Goal: Information Seeking & Learning: Learn about a topic

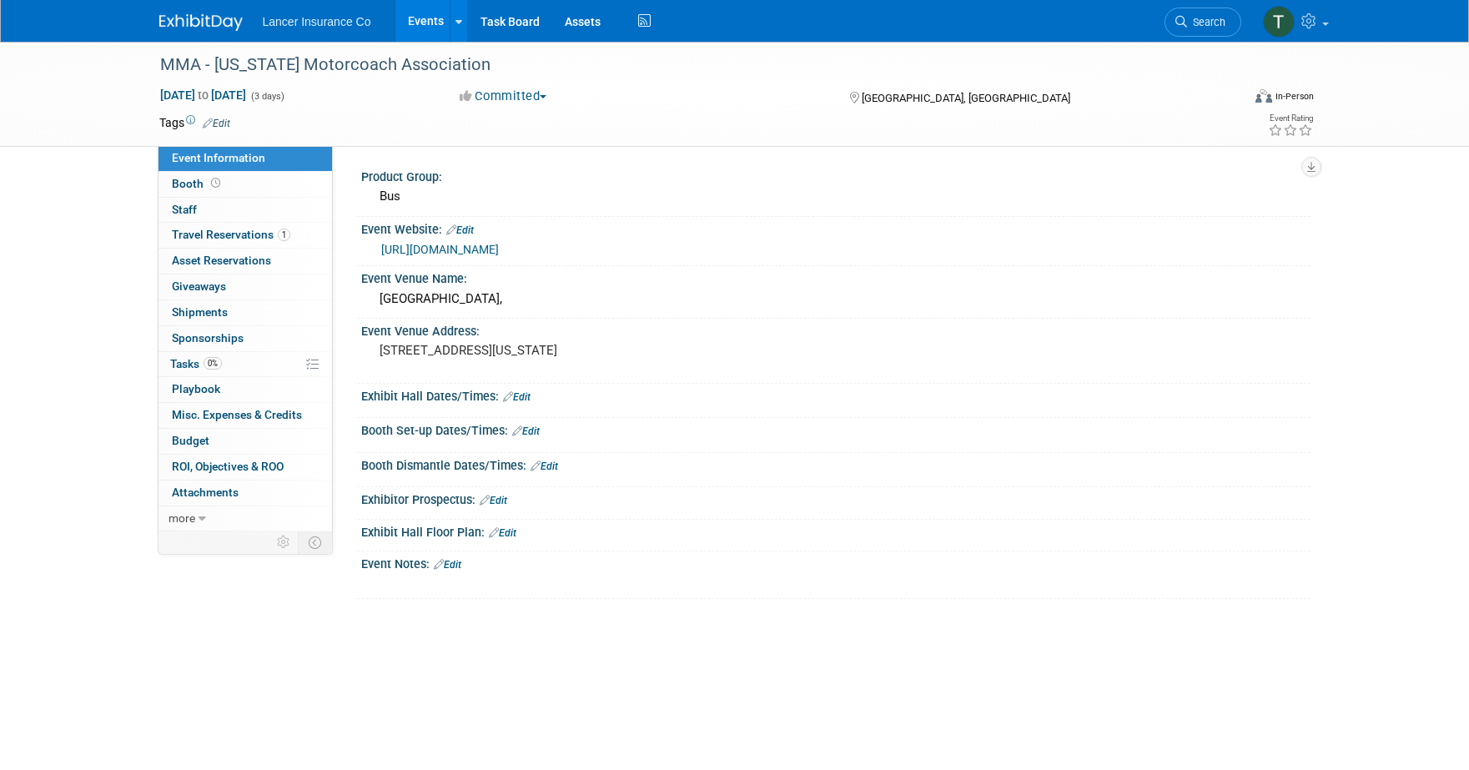
click at [414, 19] on link "Events" at bounding box center [425, 21] width 61 height 42
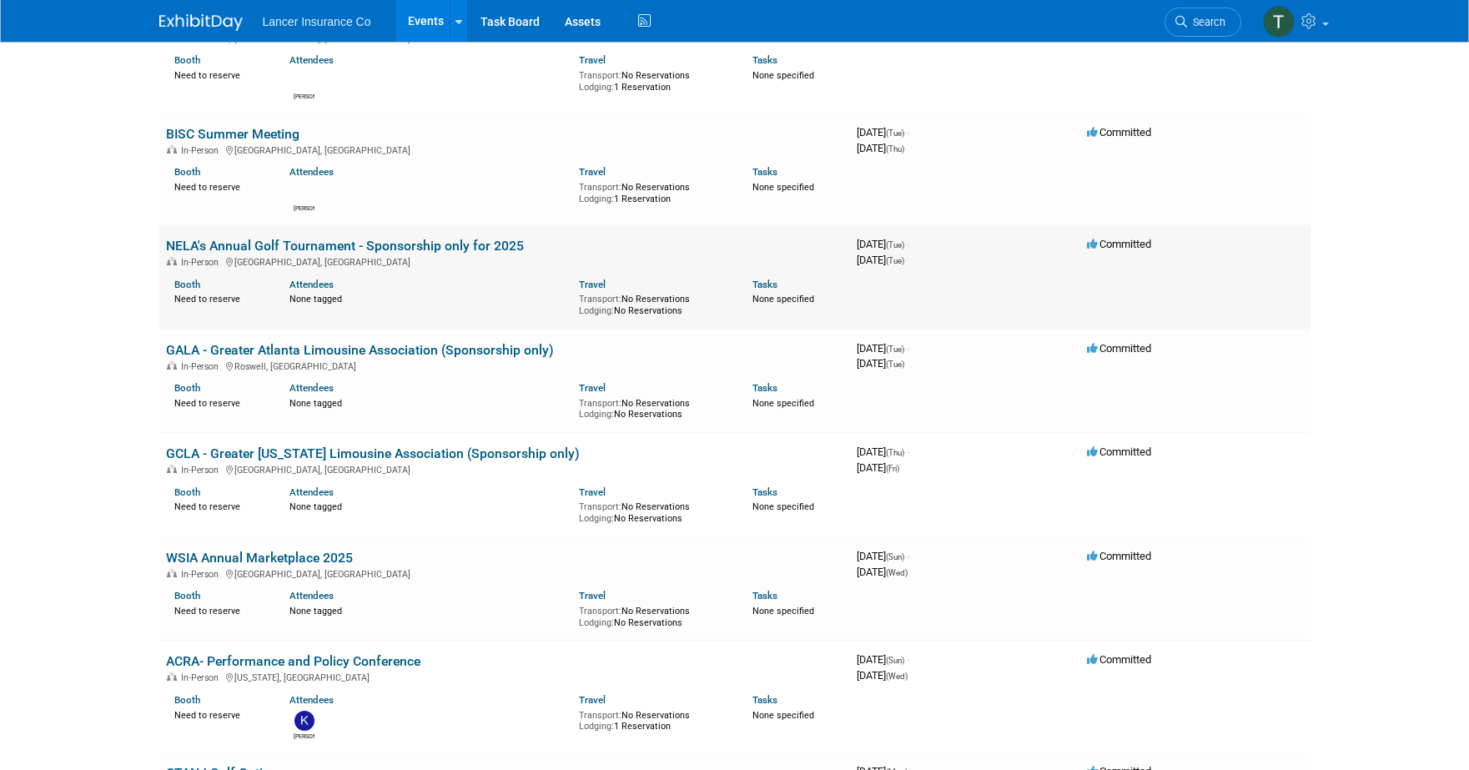
scroll to position [290, 0]
click at [260, 136] on link "BISC Summer Meeting" at bounding box center [232, 135] width 133 height 16
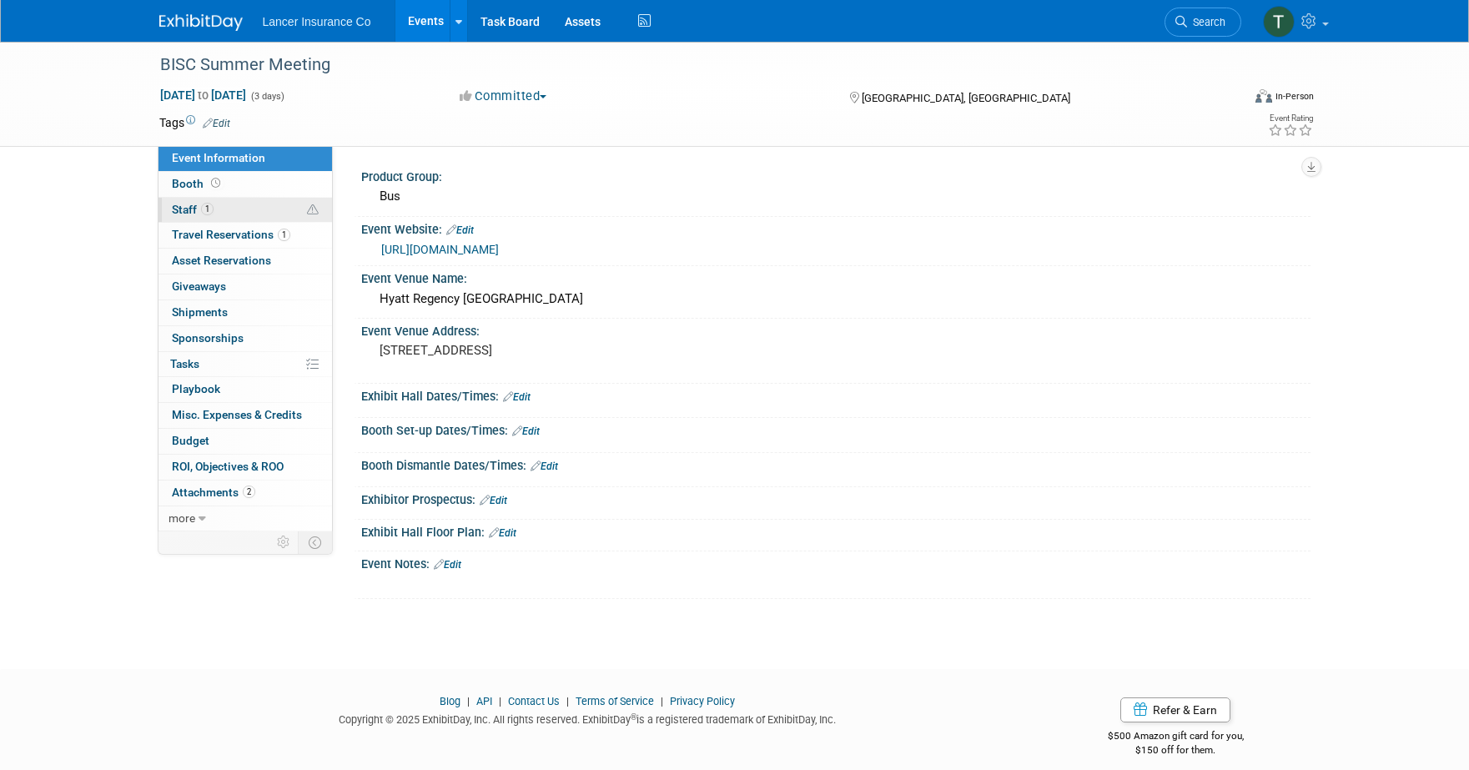
click at [174, 201] on link "1 Staff 1" at bounding box center [246, 210] width 174 height 25
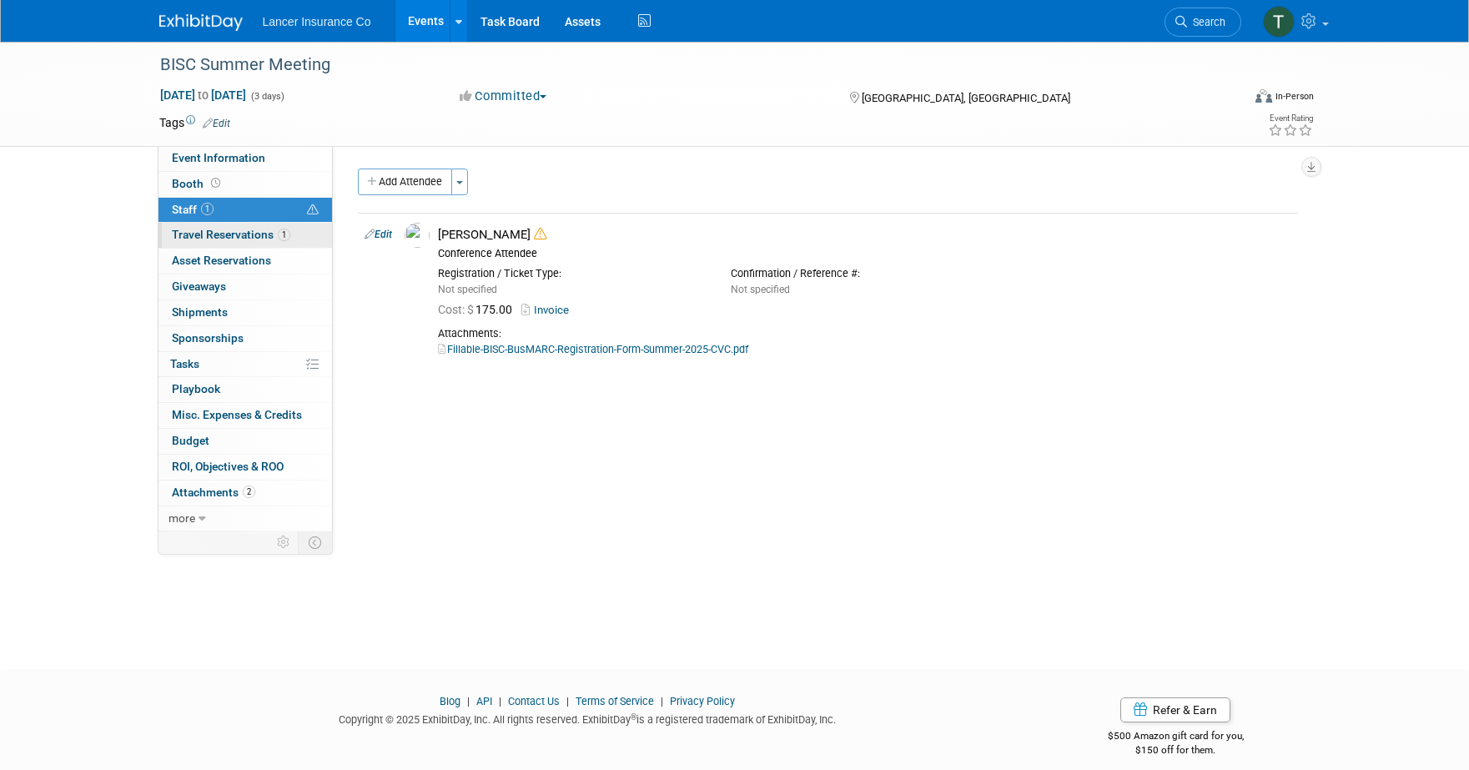
click at [209, 236] on span "Travel Reservations 1" at bounding box center [231, 234] width 118 height 13
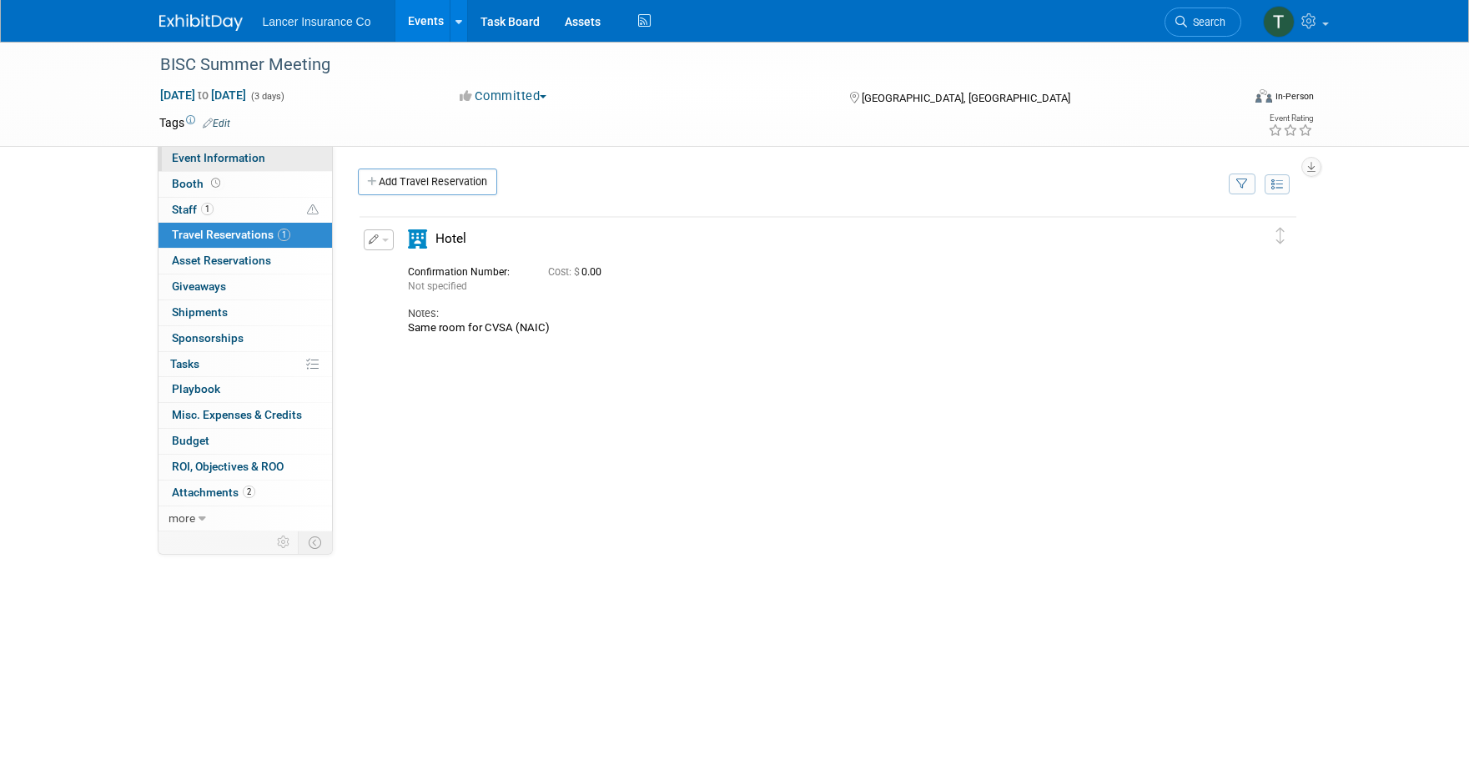
click at [197, 161] on span "Event Information" at bounding box center [218, 157] width 93 height 13
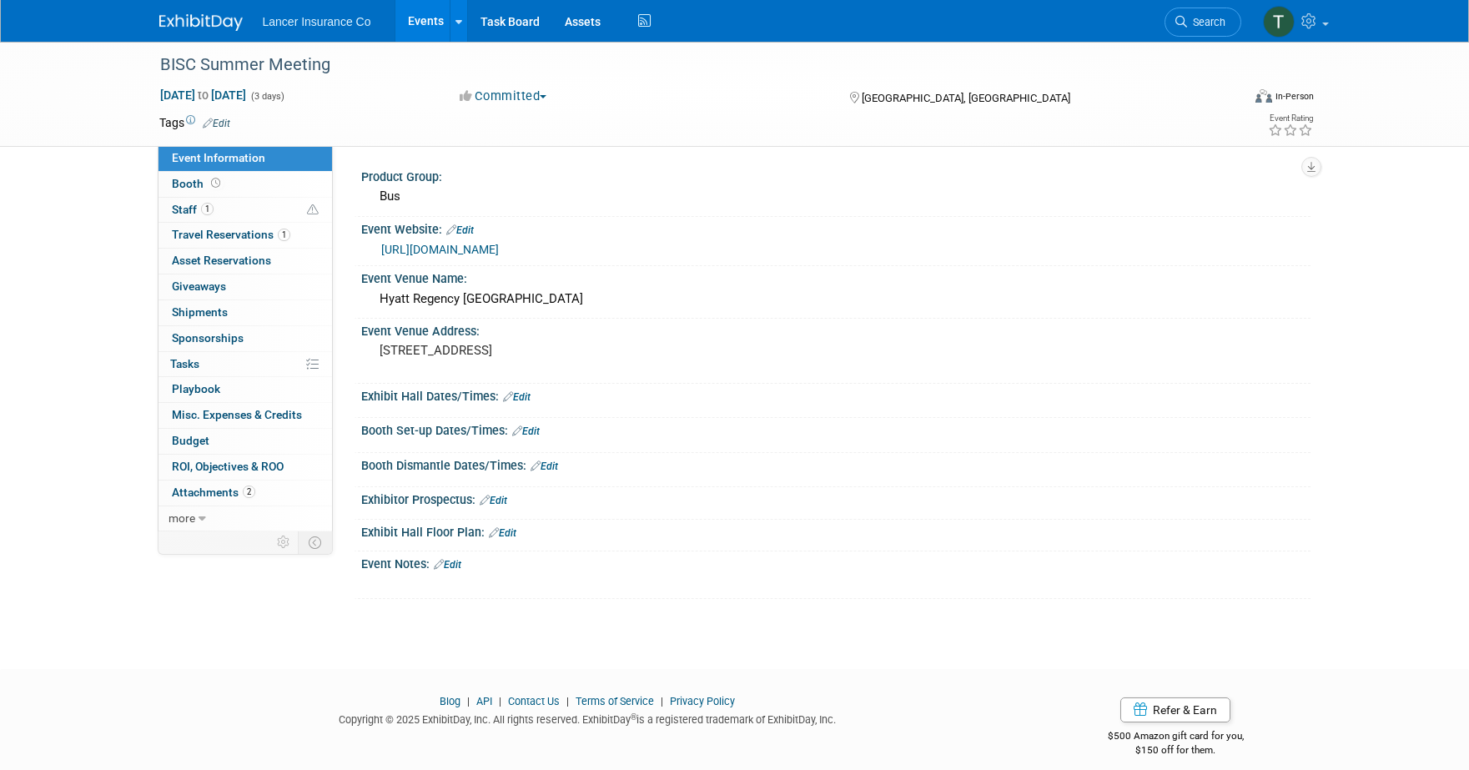
click at [485, 250] on link "[URL][DOMAIN_NAME]" at bounding box center [440, 249] width 118 height 13
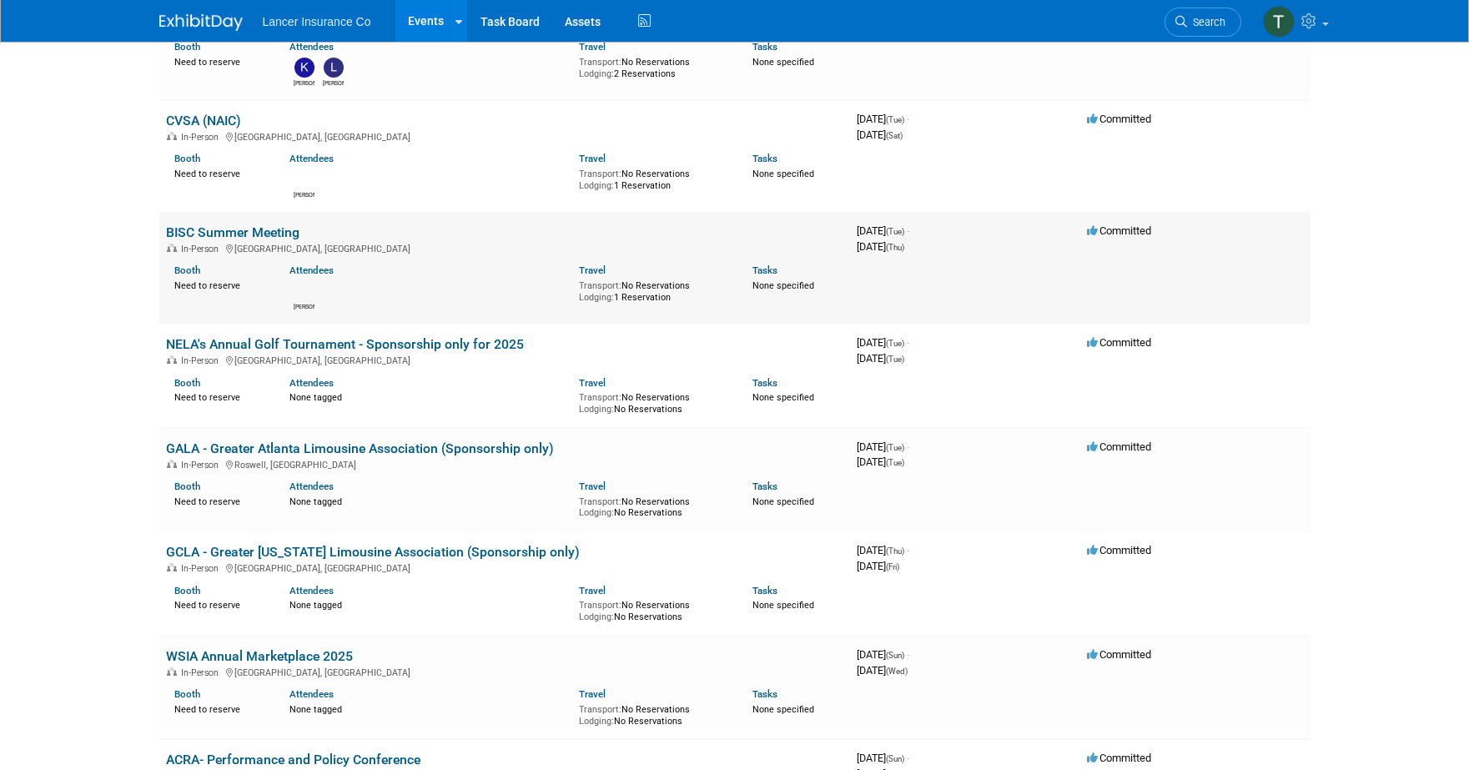
scroll to position [192, 0]
click at [186, 113] on link "CVSA (NAIC)" at bounding box center [203, 121] width 75 height 16
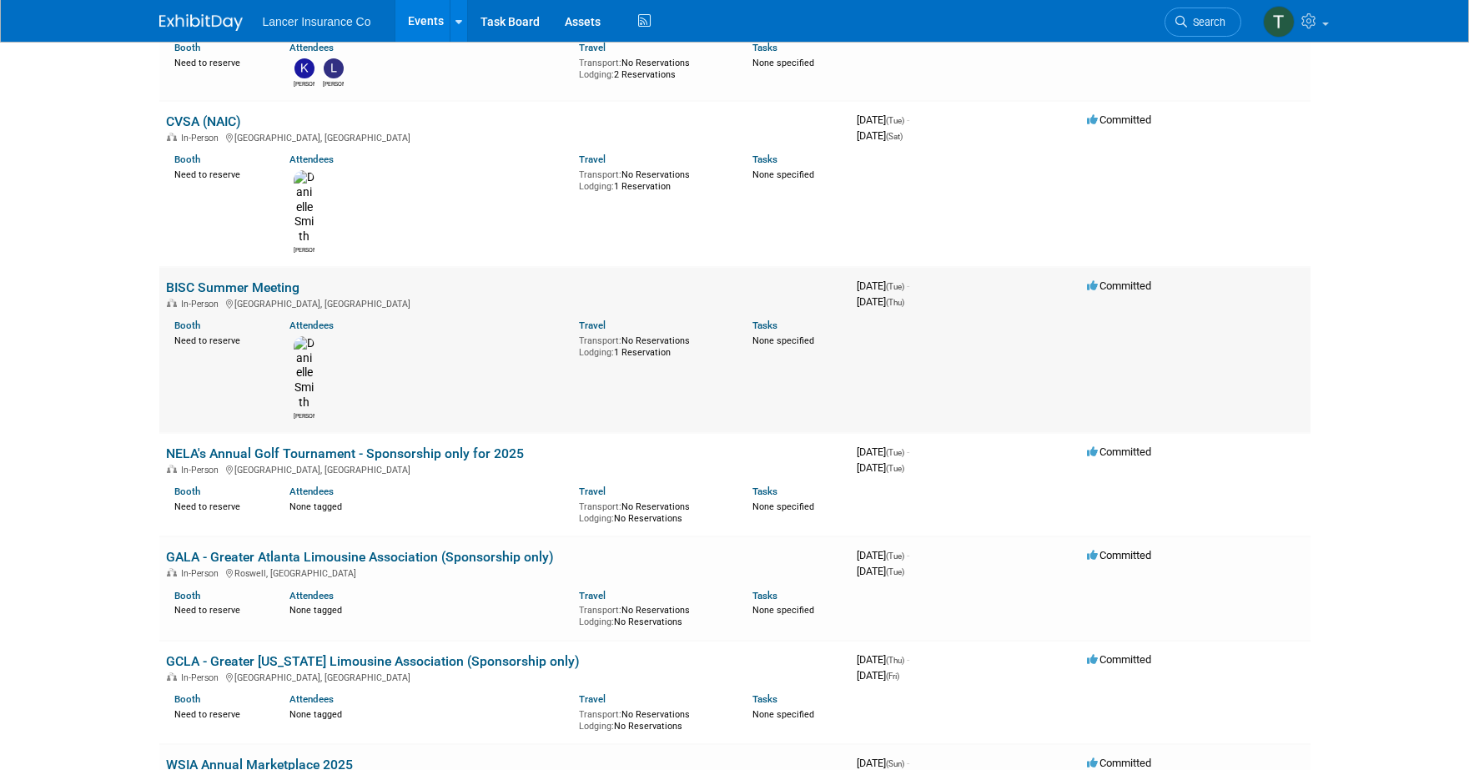
click at [200, 279] on link "BISC Summer Meeting" at bounding box center [232, 287] width 133 height 16
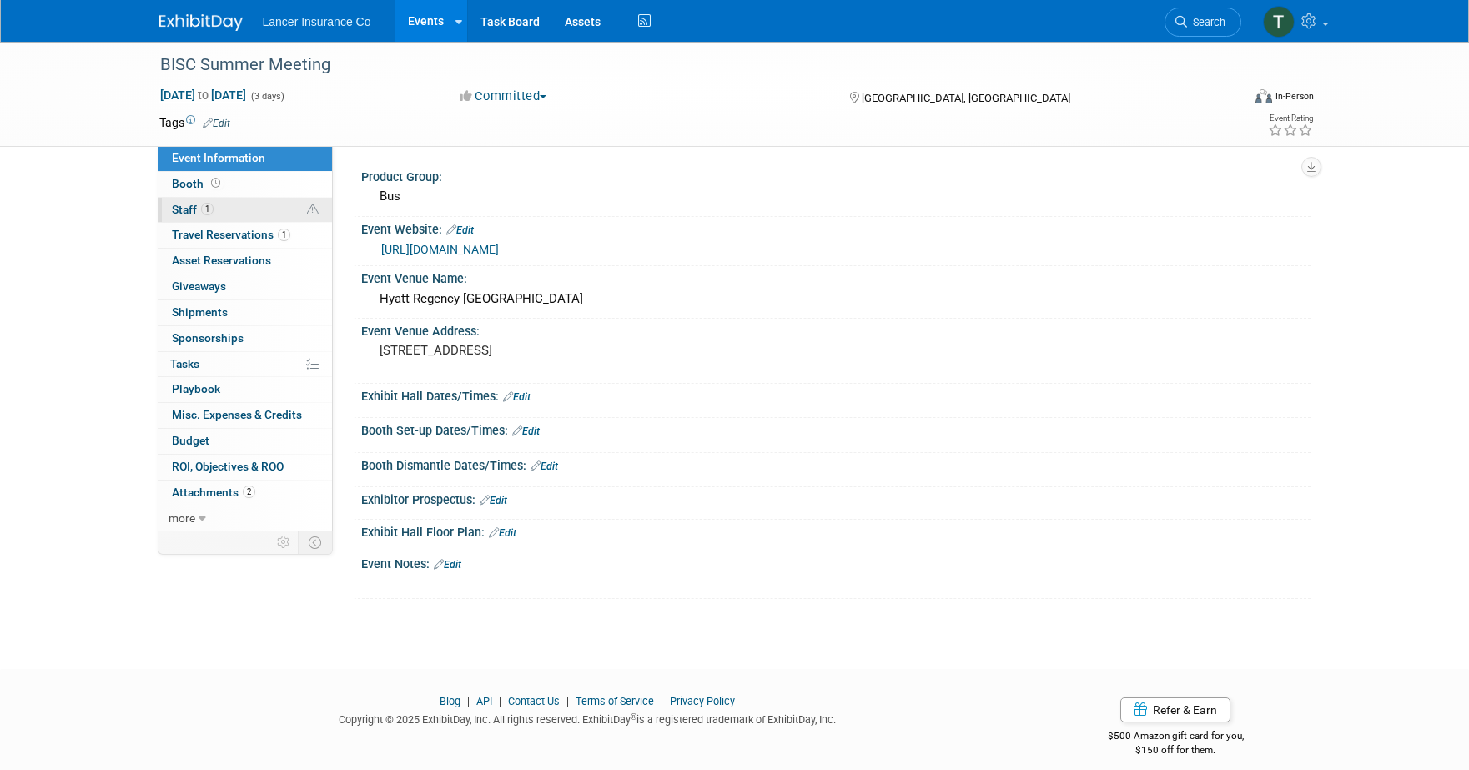
click at [197, 210] on span "Staff 1" at bounding box center [193, 209] width 42 height 13
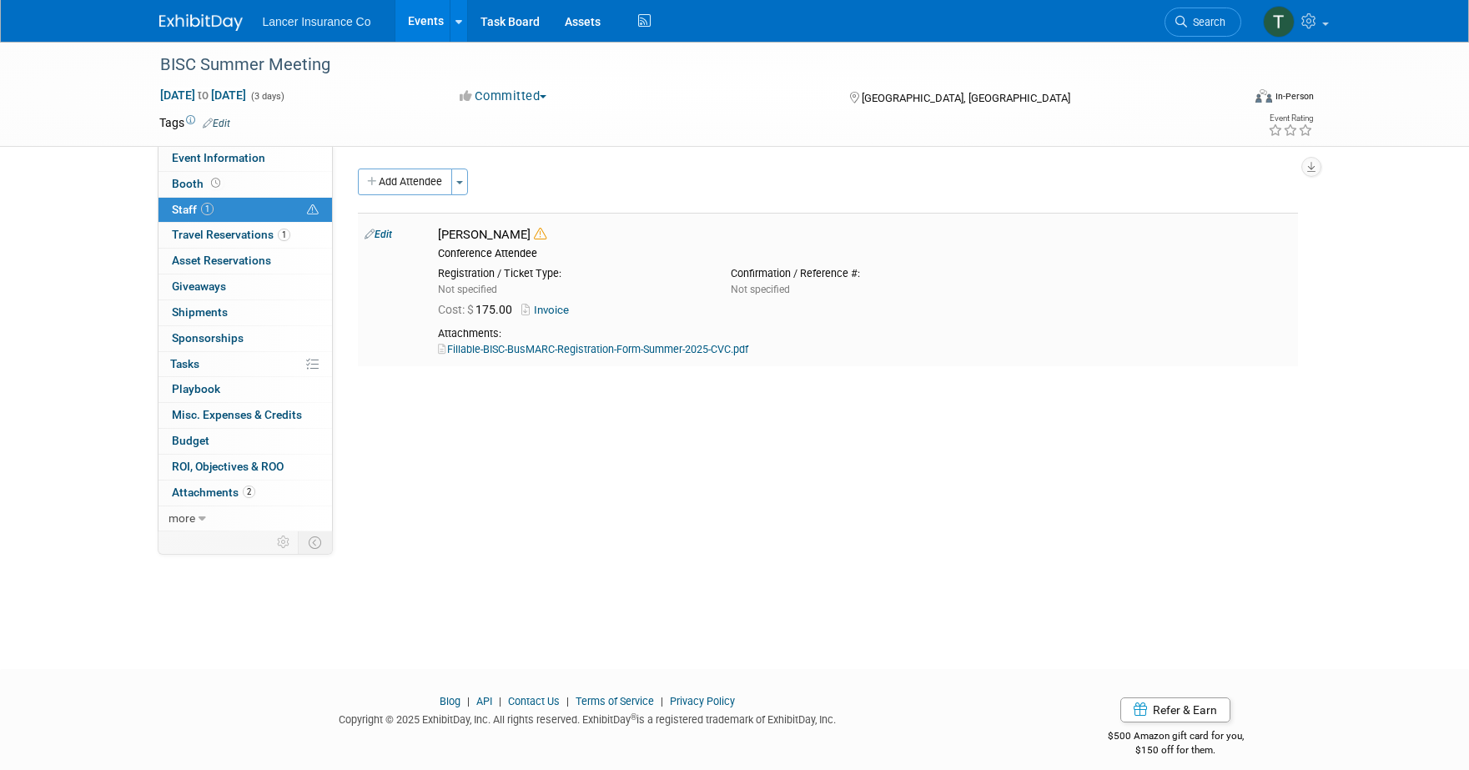
click at [549, 348] on link "Fillable-BISC-BusMARC-Registration-Form-Summer-2025-CVC.pdf" at bounding box center [593, 349] width 310 height 13
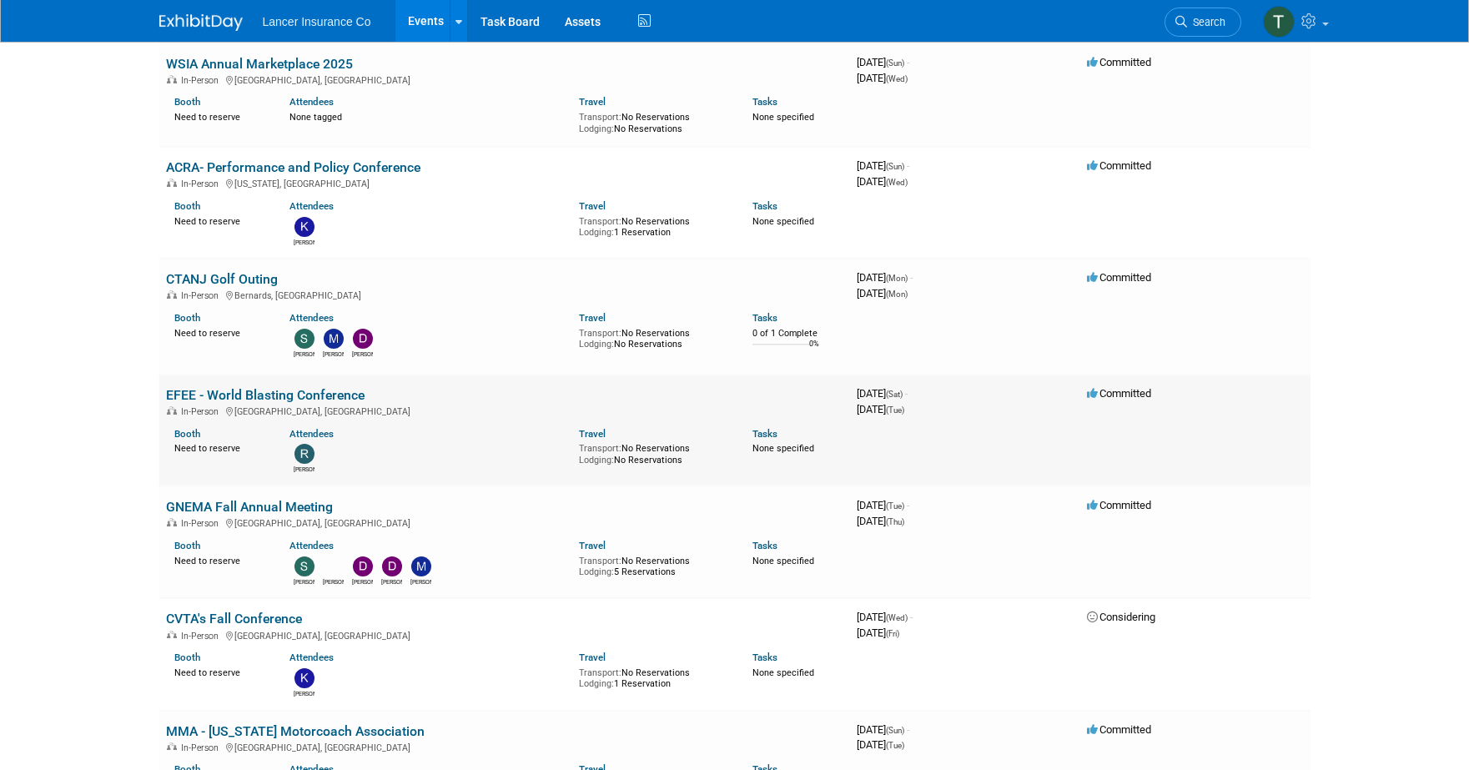
scroll to position [788, 0]
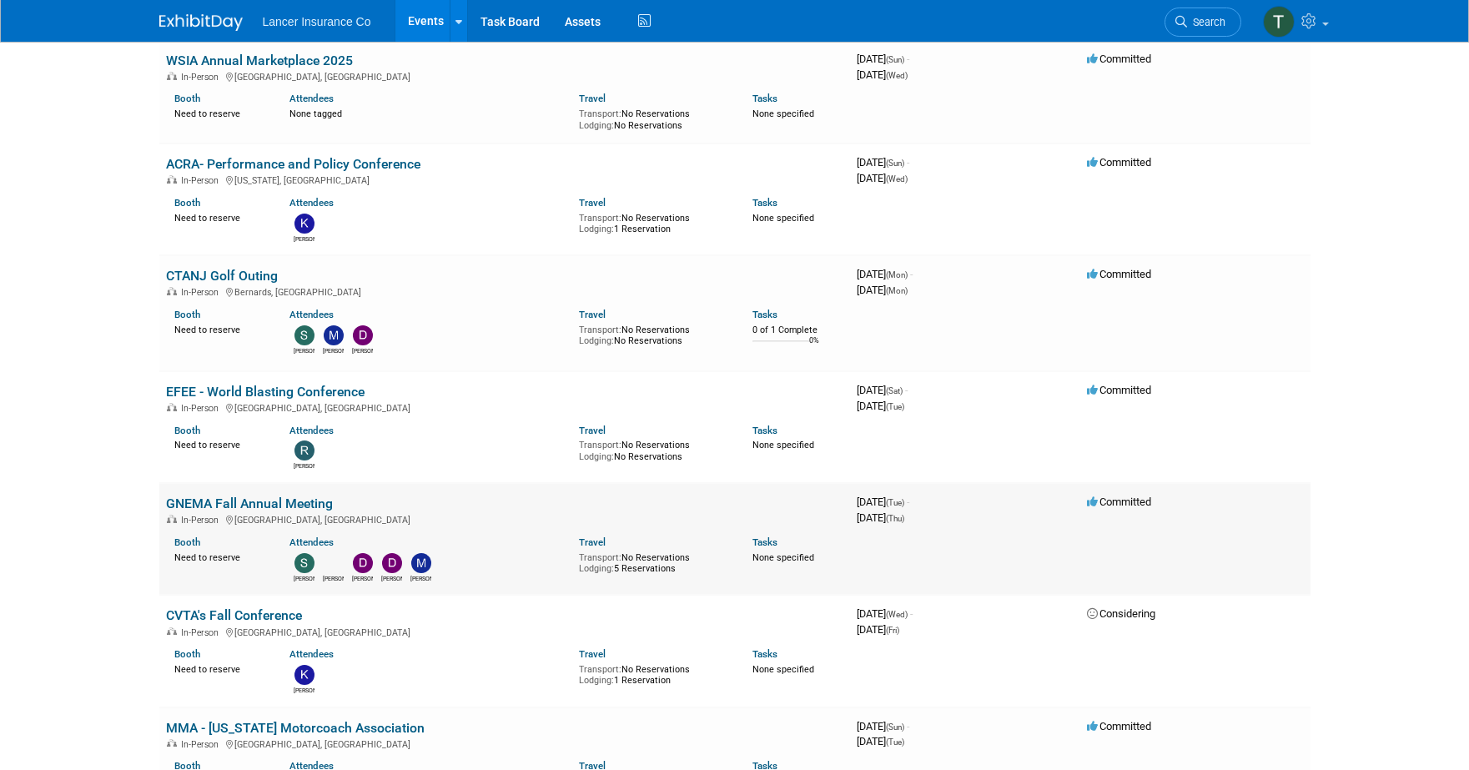
click at [259, 501] on link "GNEMA Fall Annual Meeting" at bounding box center [249, 504] width 167 height 16
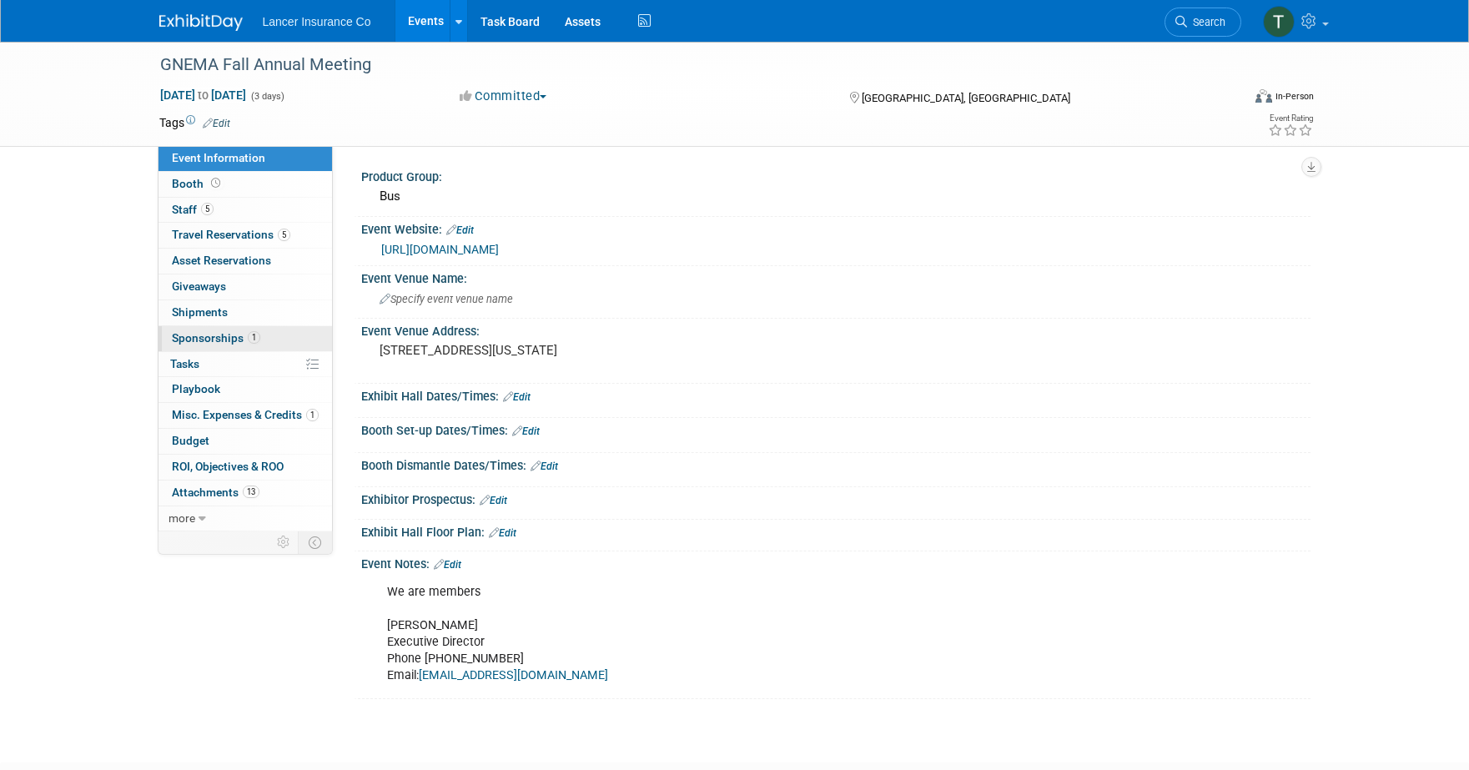
click at [229, 336] on span "Sponsorships 1" at bounding box center [216, 337] width 88 height 13
